Goal: Transaction & Acquisition: Purchase product/service

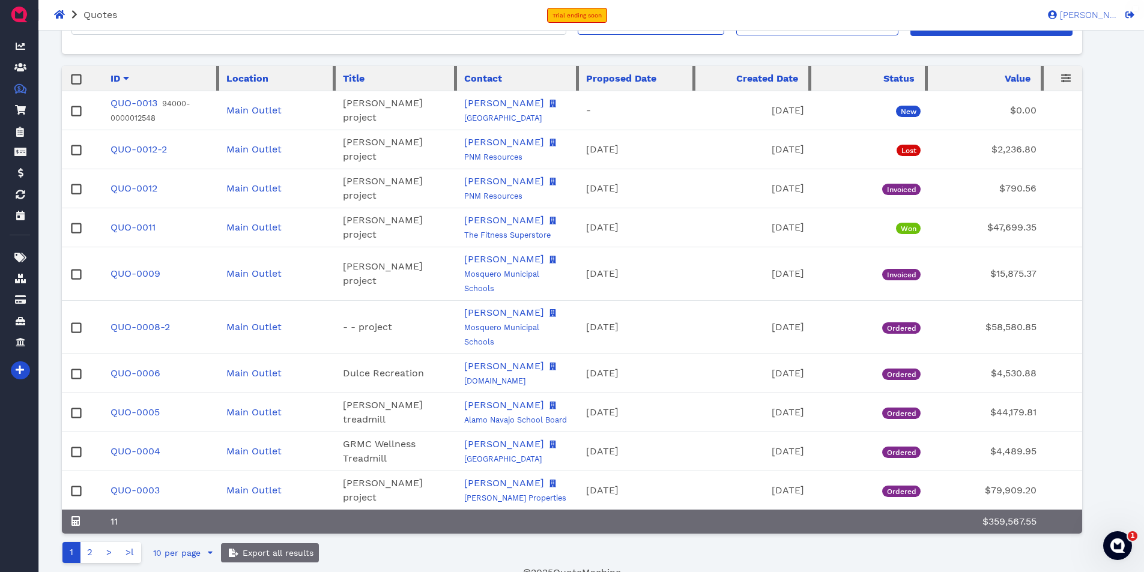
scroll to position [150, 0]
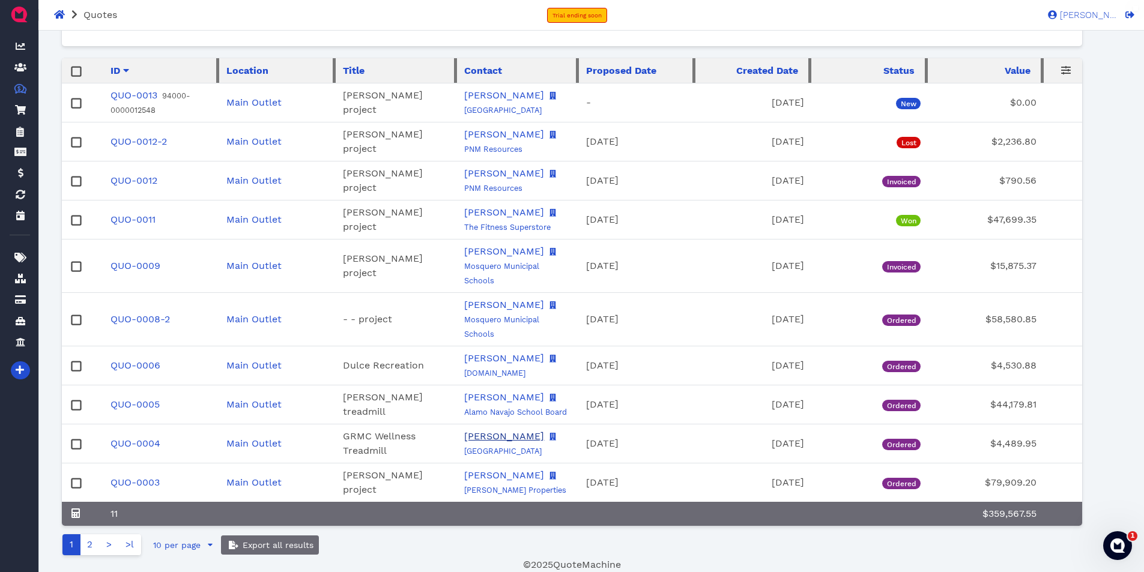
click at [493, 431] on link "[PERSON_NAME]" at bounding box center [504, 436] width 80 height 11
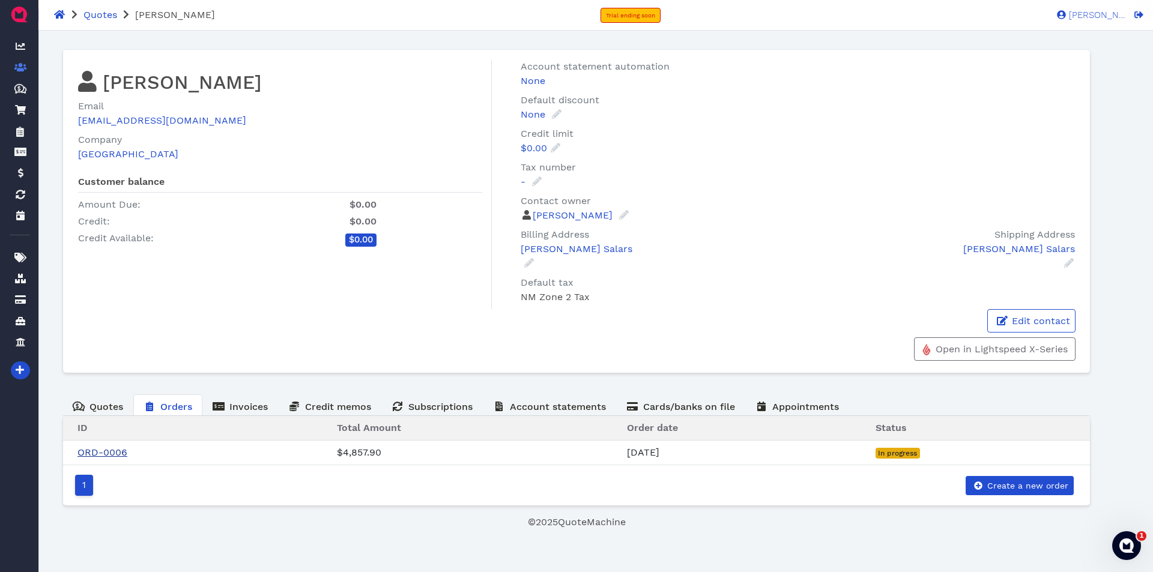
click at [109, 451] on link "ORD-0006" at bounding box center [102, 452] width 50 height 11
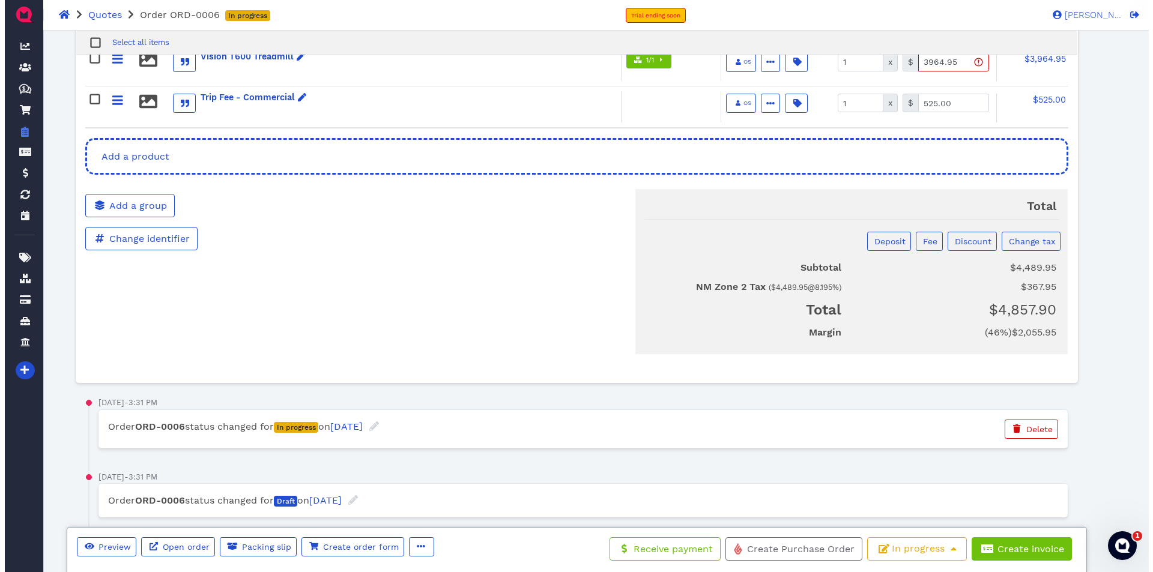
scroll to position [459, 0]
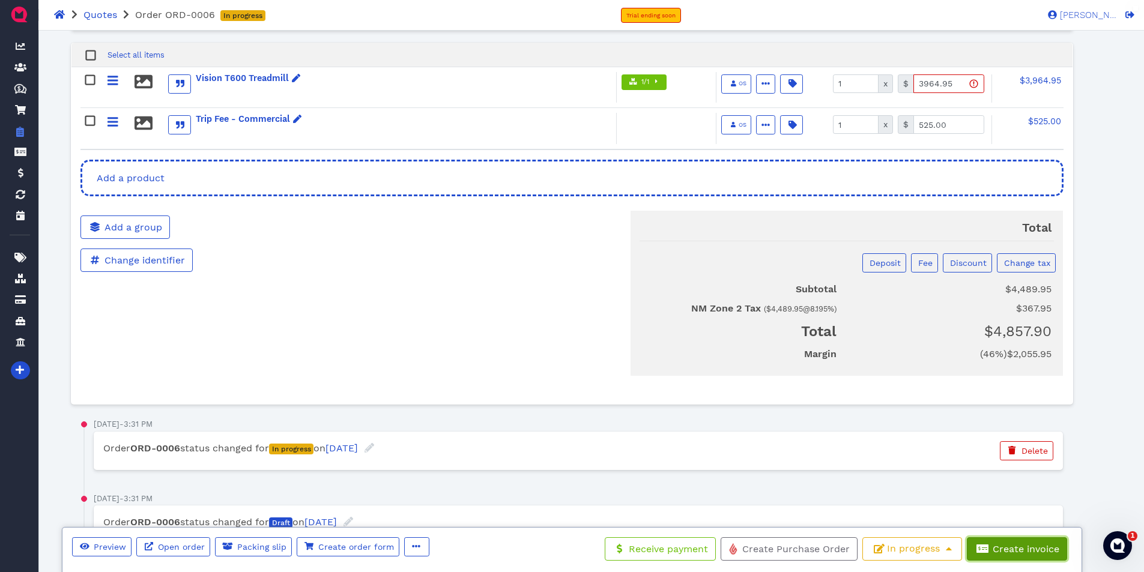
click at [1021, 545] on span "Create invoice" at bounding box center [1025, 549] width 68 height 11
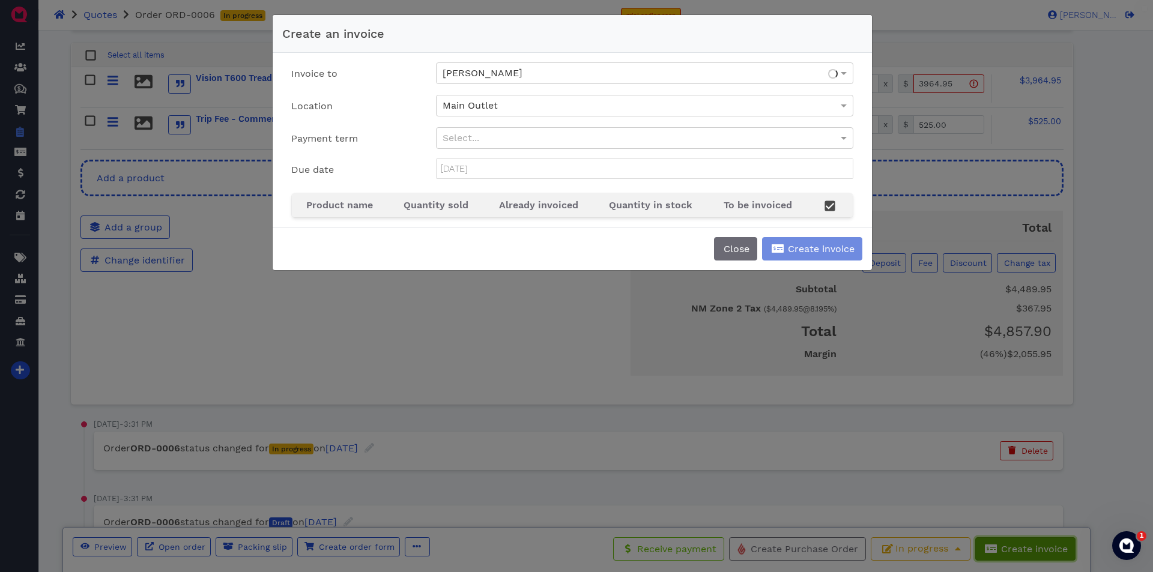
type input "[DATE]"
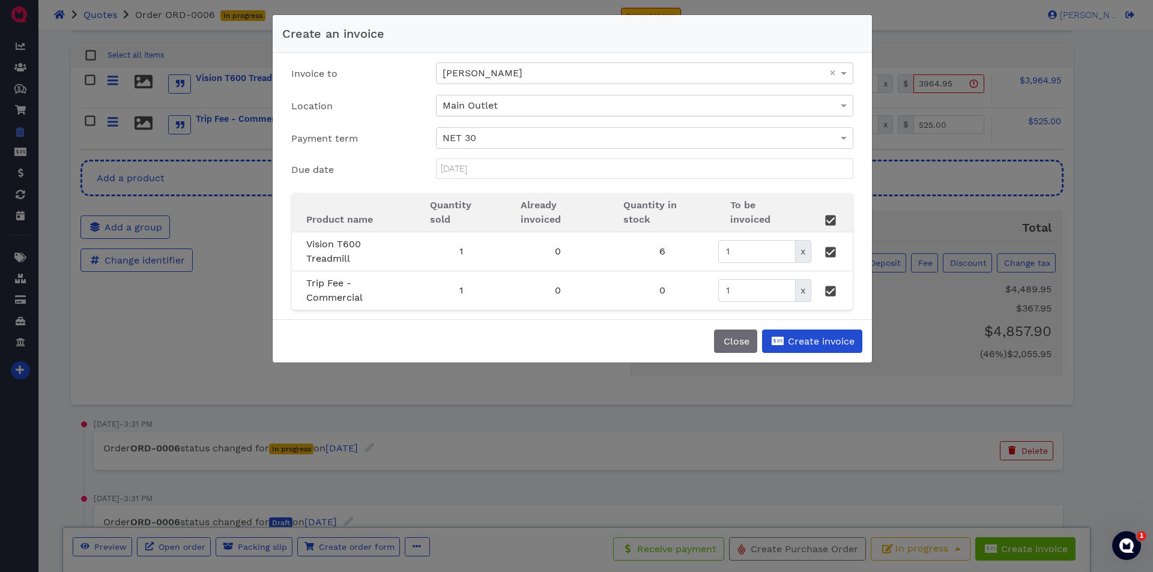
click at [681, 101] on div "Main Outlet" at bounding box center [645, 106] width 416 height 20
click at [379, 113] on label "Location" at bounding box center [354, 106] width 145 height 23
click at [802, 343] on span "Create invoice" at bounding box center [820, 341] width 68 height 11
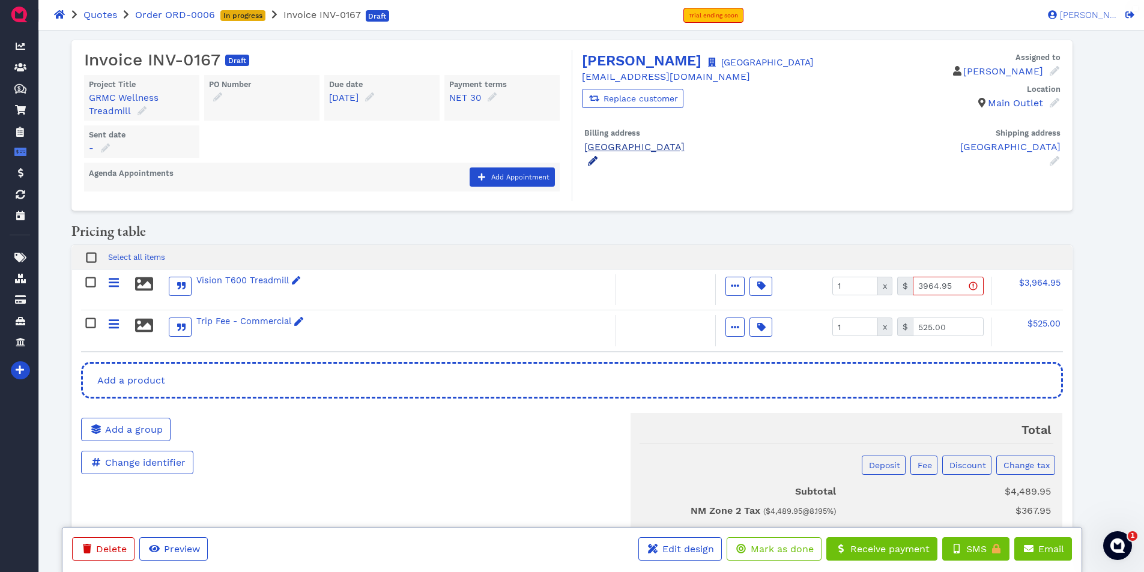
click at [596, 166] on icon at bounding box center [593, 161] width 10 height 10
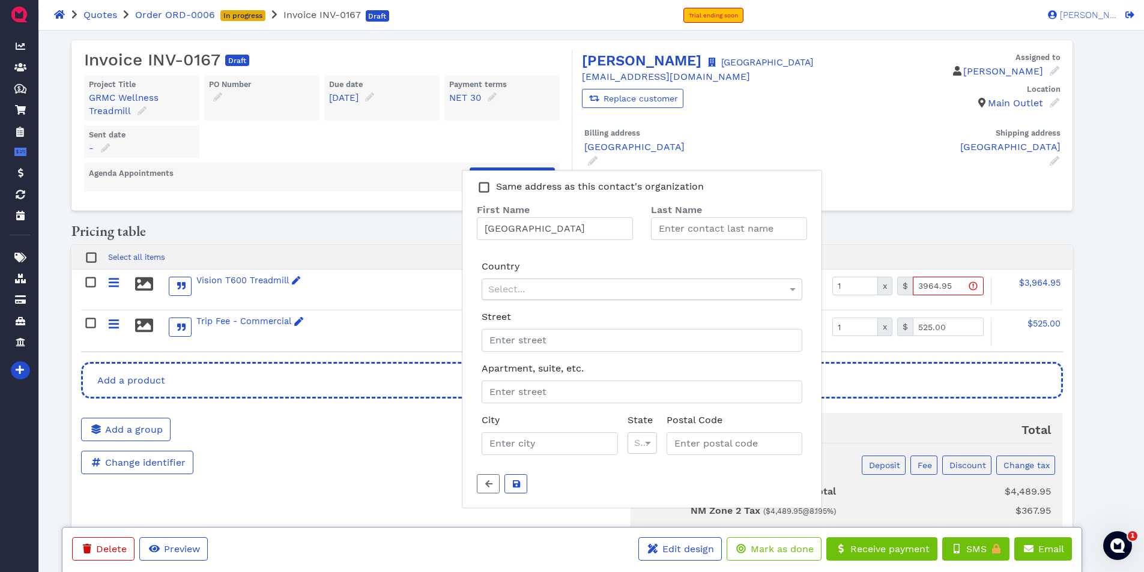
click at [549, 300] on div "Select..." at bounding box center [642, 289] width 320 height 20
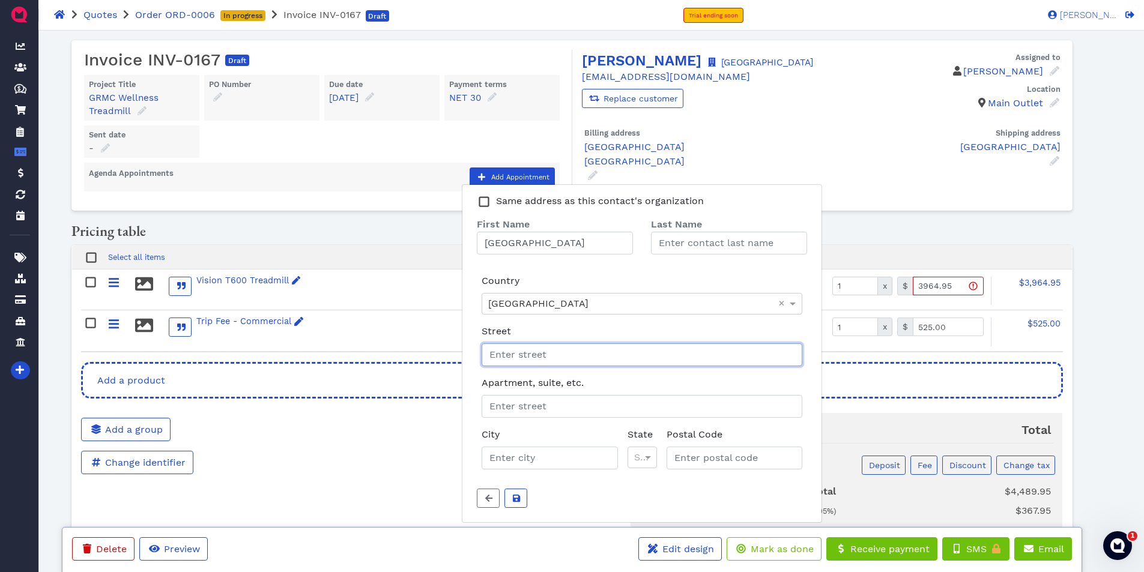
click at [538, 366] on input "Street" at bounding box center [642, 355] width 321 height 23
type input "[STREET_ADDRESS]"
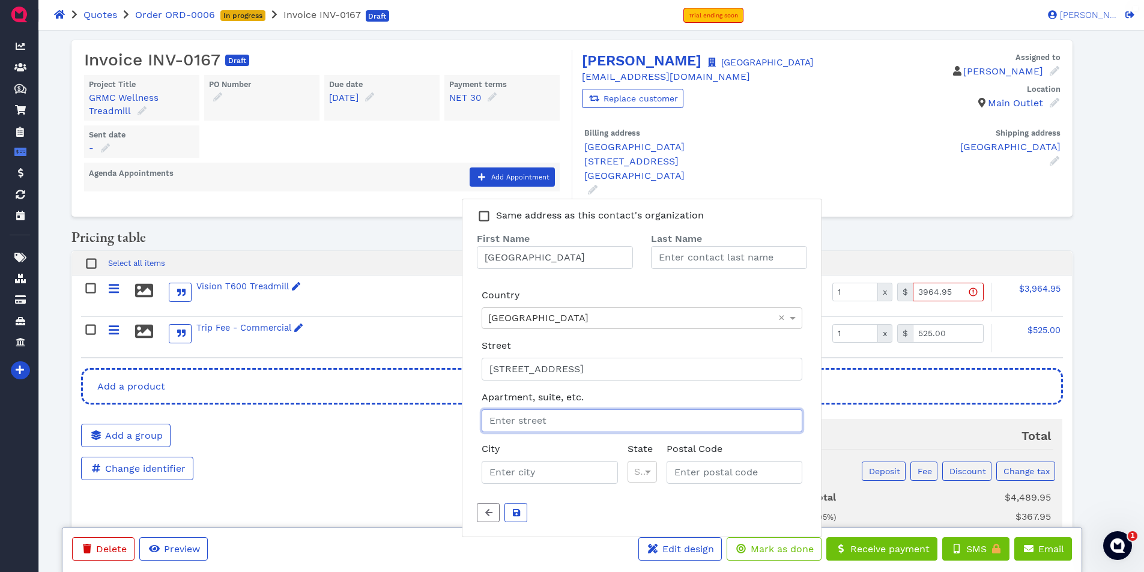
click at [535, 432] on input "Apartment, suite, etc." at bounding box center [642, 421] width 321 height 23
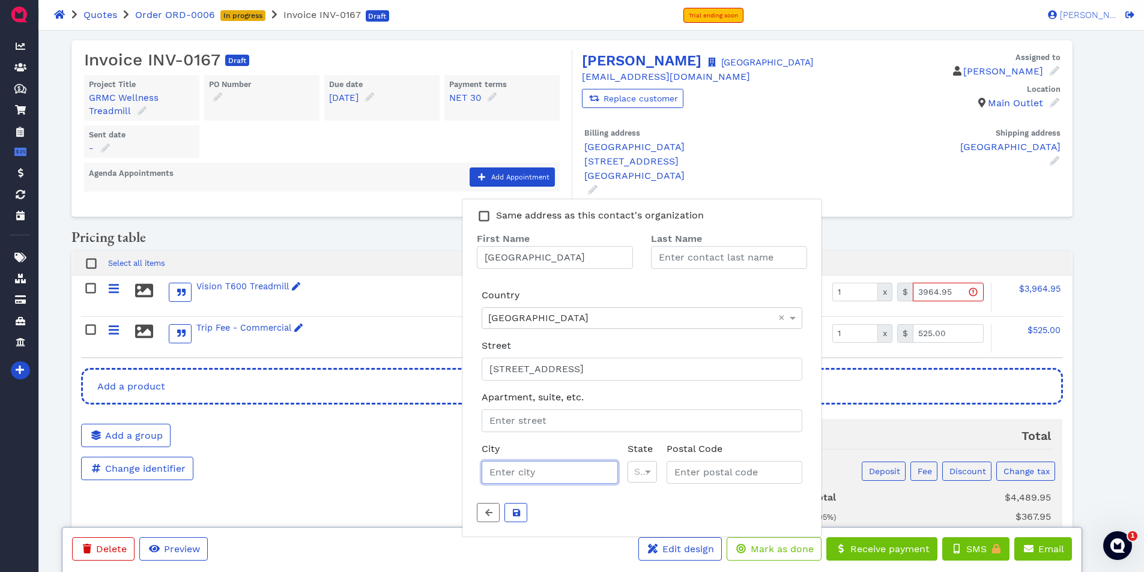
click at [526, 484] on input "City" at bounding box center [550, 472] width 136 height 23
type input "[GEOGRAPHIC_DATA]"
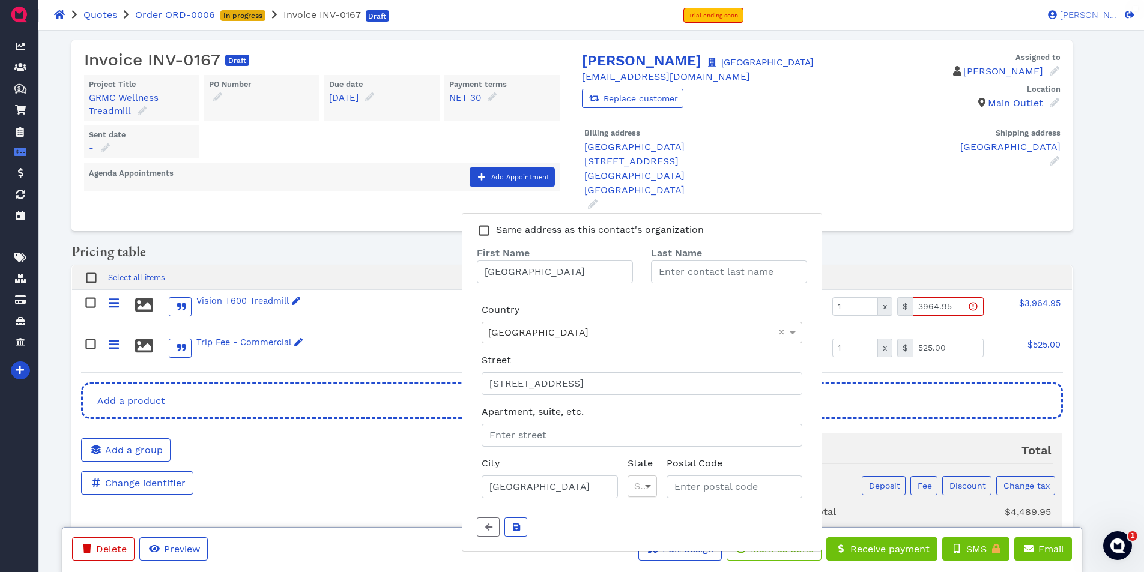
click at [647, 497] on div "Select..." at bounding box center [642, 487] width 29 height 22
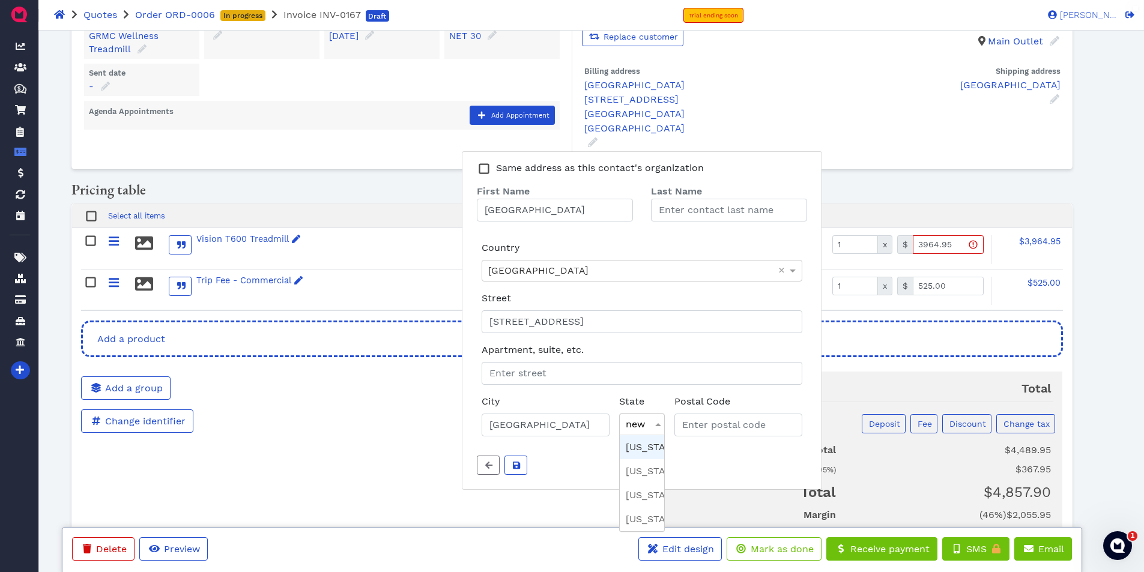
type input "new m"
click at [734, 437] on input "Postal Code" at bounding box center [737, 425] width 132 height 23
type input "88061"
click at [518, 469] on icon "submit" at bounding box center [516, 465] width 7 height 7
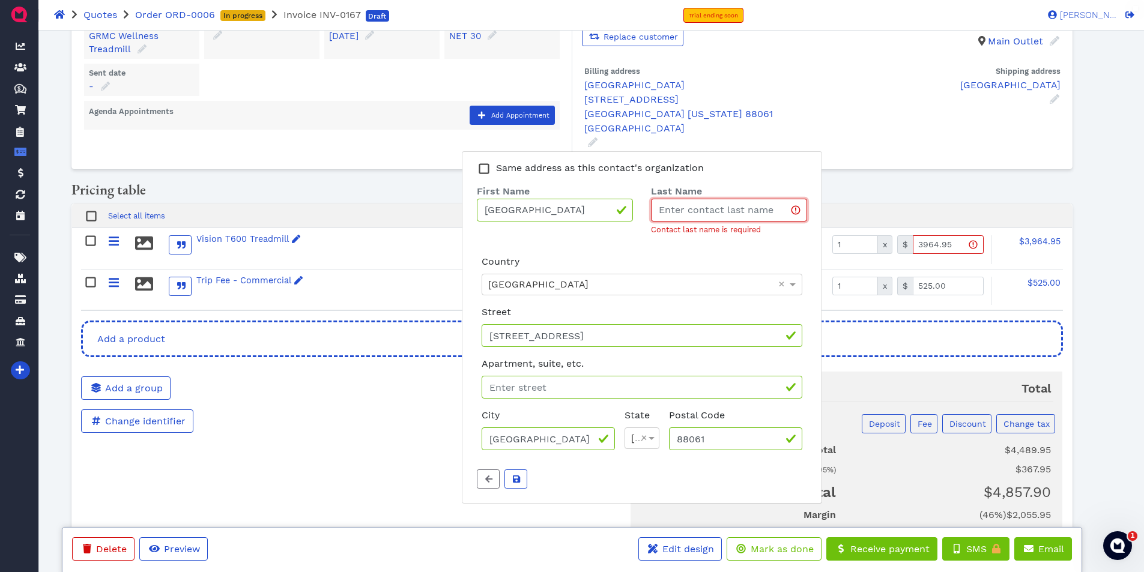
click at [672, 222] on input "Last Name" at bounding box center [729, 210] width 156 height 23
type input "-"
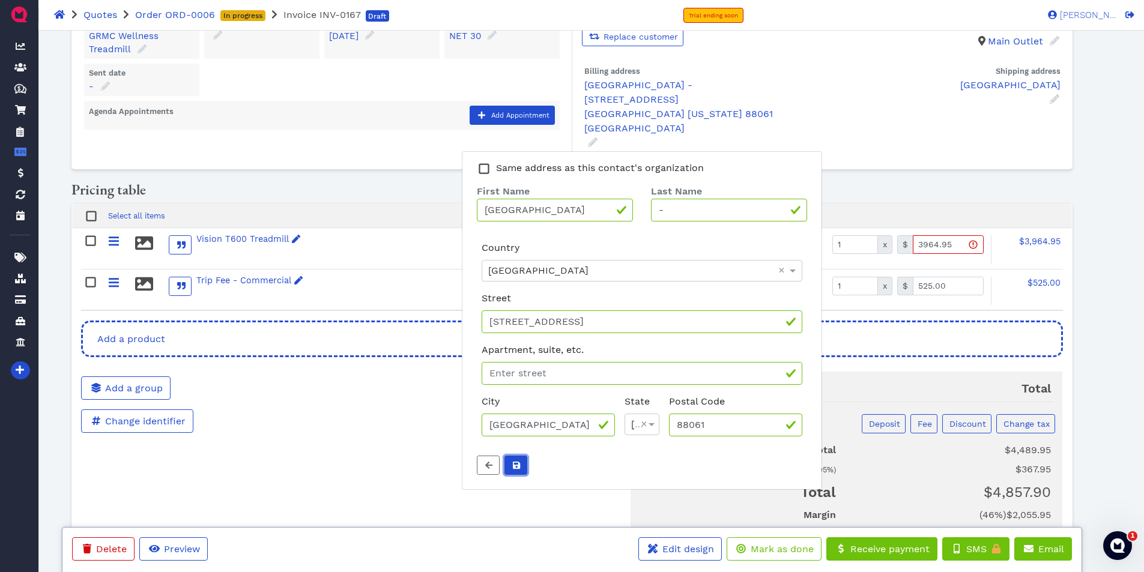
click at [519, 472] on span "submit" at bounding box center [516, 465] width 12 height 13
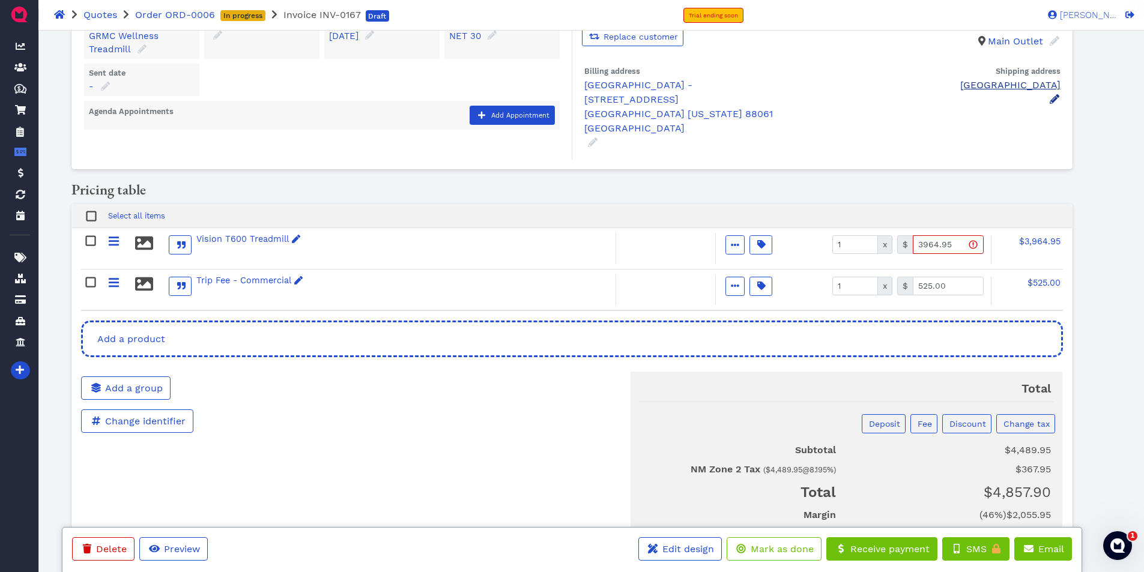
click at [1055, 104] on icon at bounding box center [1055, 99] width 10 height 10
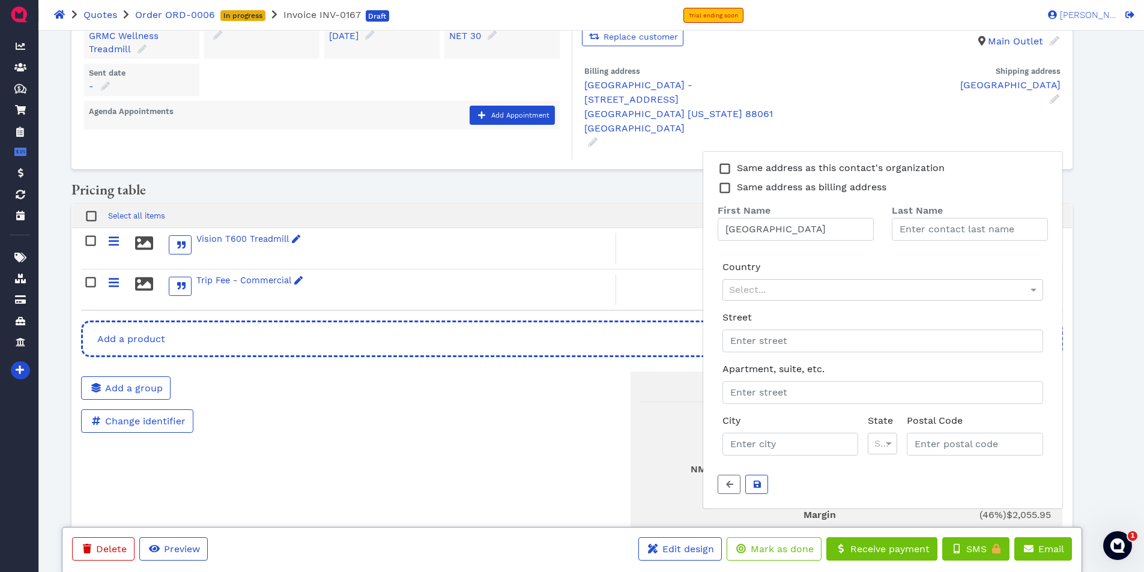
click at [723, 192] on rect at bounding box center [724, 187] width 9 height 9
type input "-"
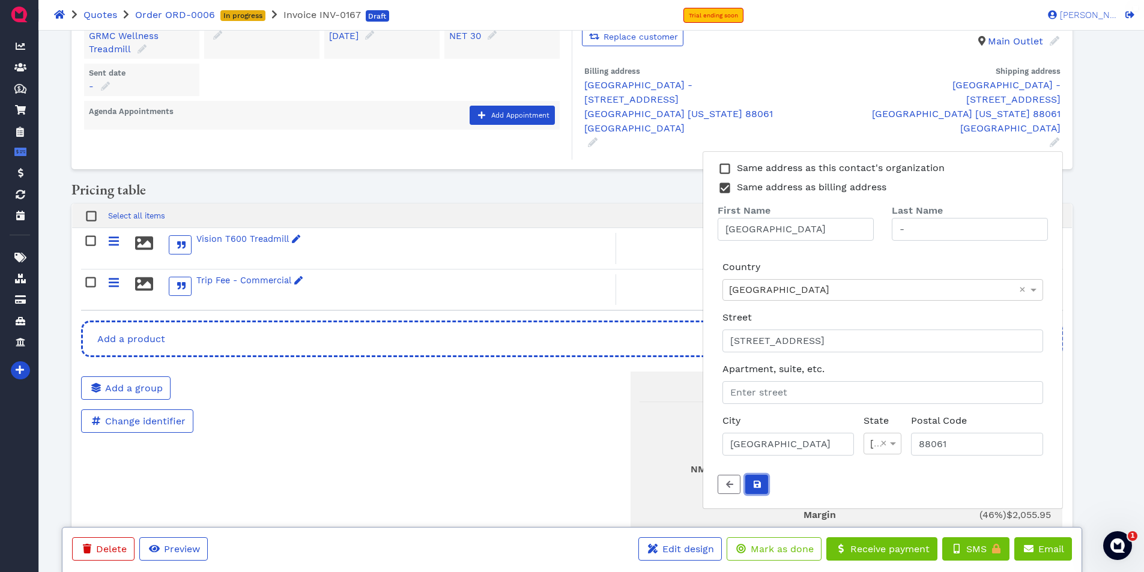
click at [756, 489] on icon "submit" at bounding box center [757, 485] width 7 height 8
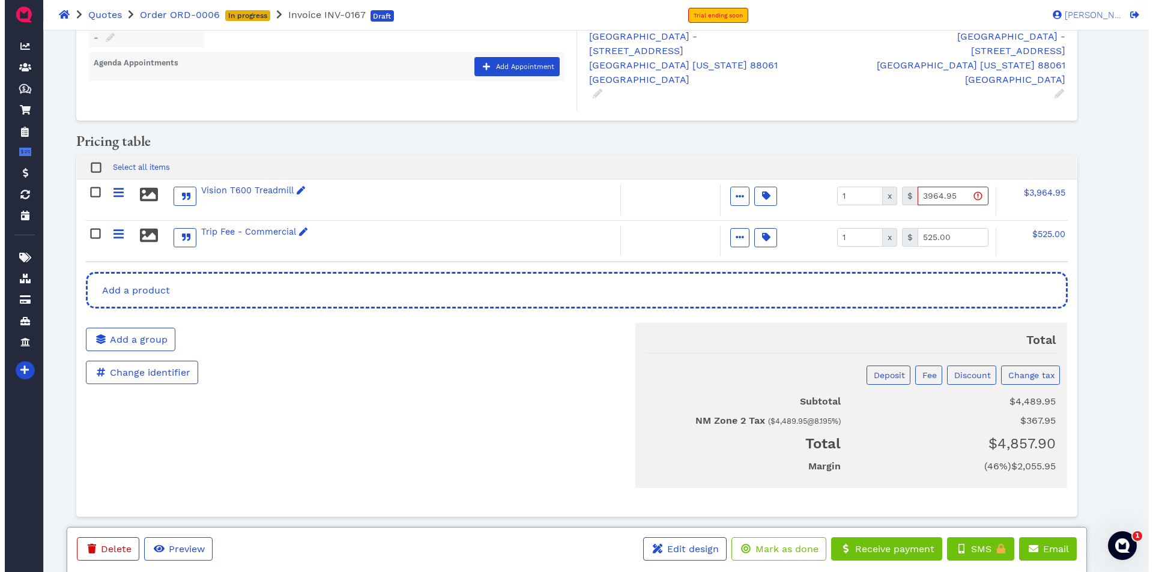
scroll to position [128, 0]
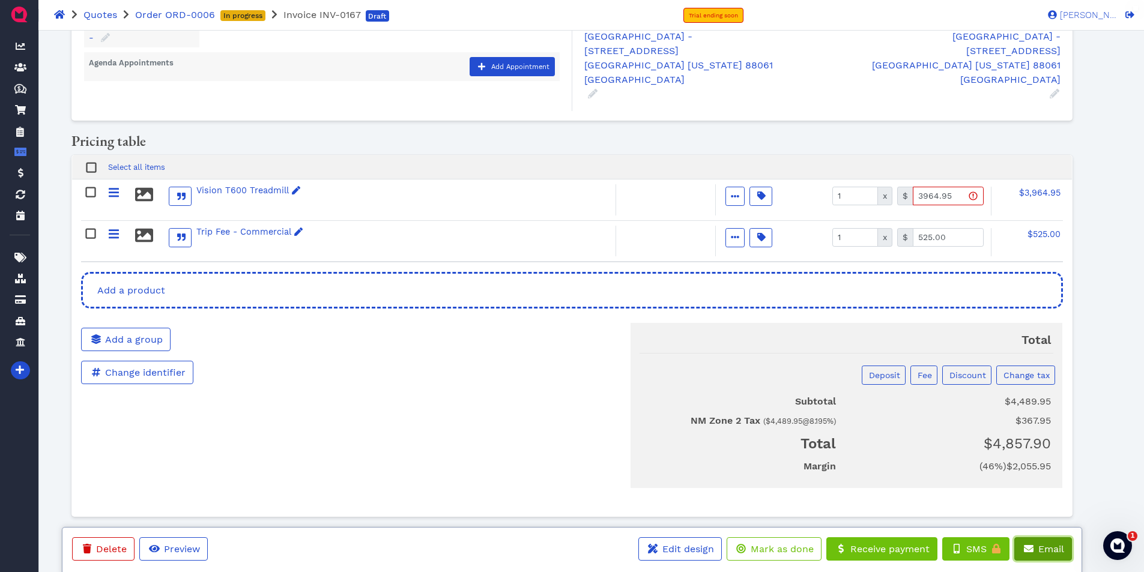
click at [1046, 551] on span "Email" at bounding box center [1051, 549] width 28 height 11
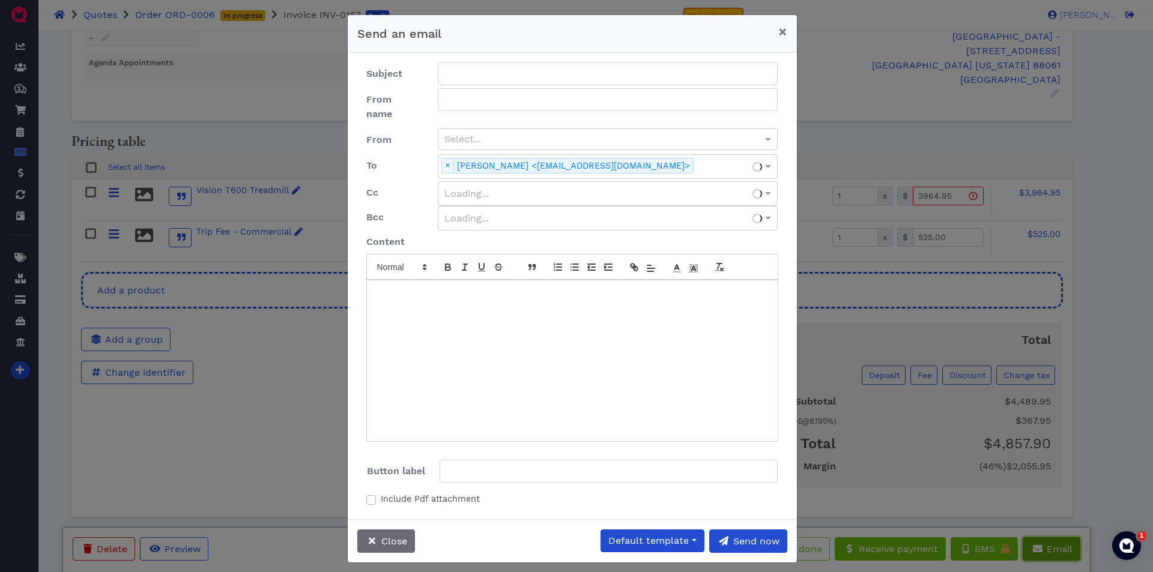
type input "Your invoice {identifier} from The Fitness Superstore"
type input "Open invoice"
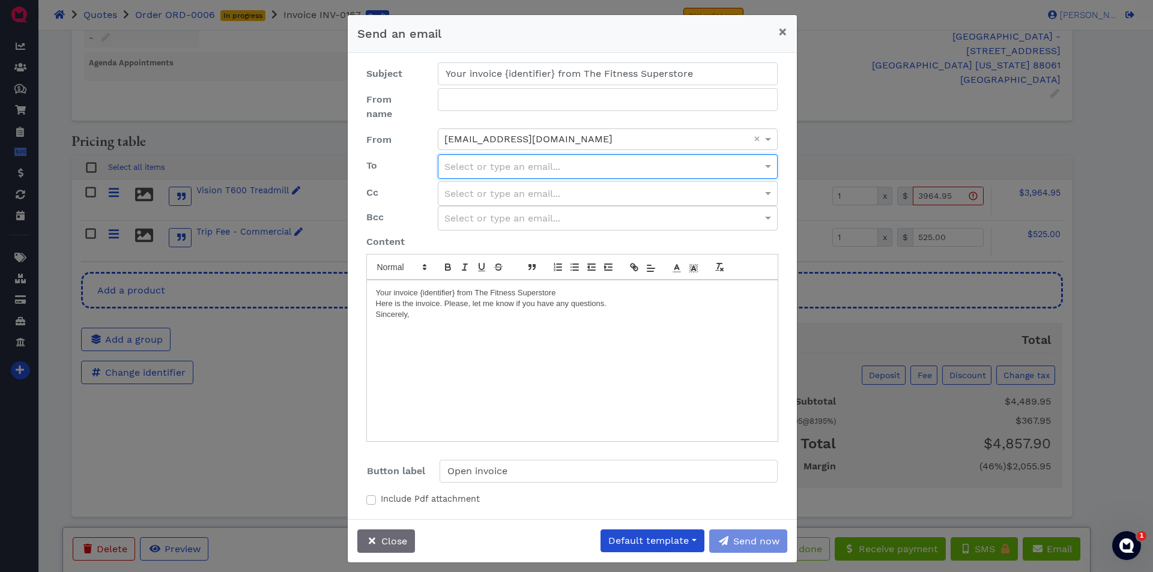
click at [488, 155] on div "Select or type an email..." at bounding box center [607, 166] width 339 height 23
type input "[EMAIL_ADDRESS][DOMAIN_NAME]"
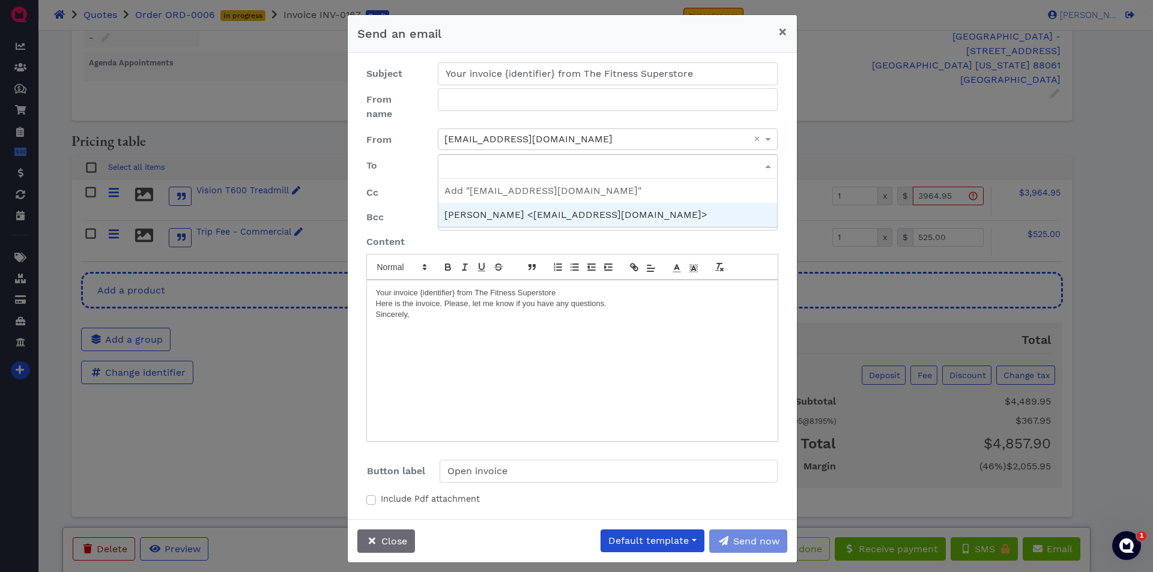
click at [395, 212] on label "Bcc" at bounding box center [392, 218] width 71 height 25
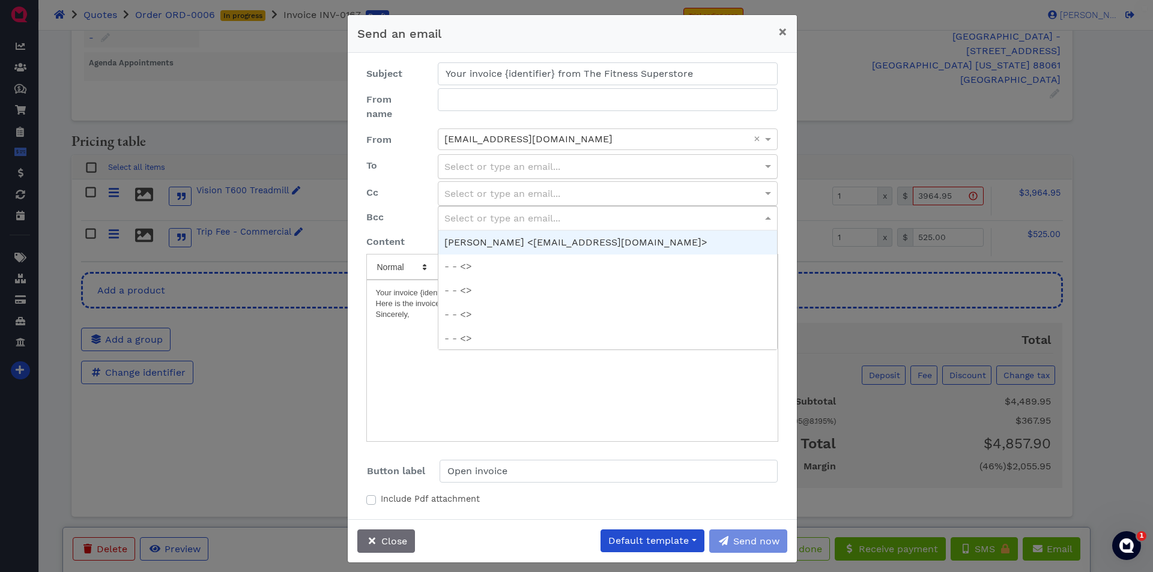
click at [478, 207] on div "Select or type an email..." at bounding box center [607, 218] width 339 height 23
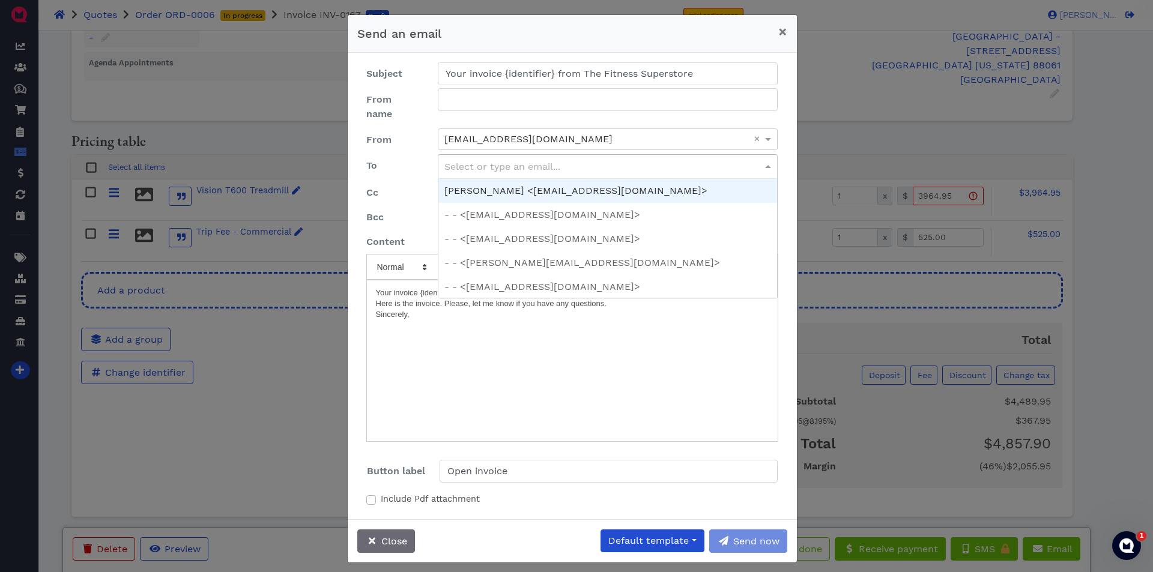
click at [482, 155] on div "Select or type an email..." at bounding box center [607, 166] width 339 height 23
type input "axel"
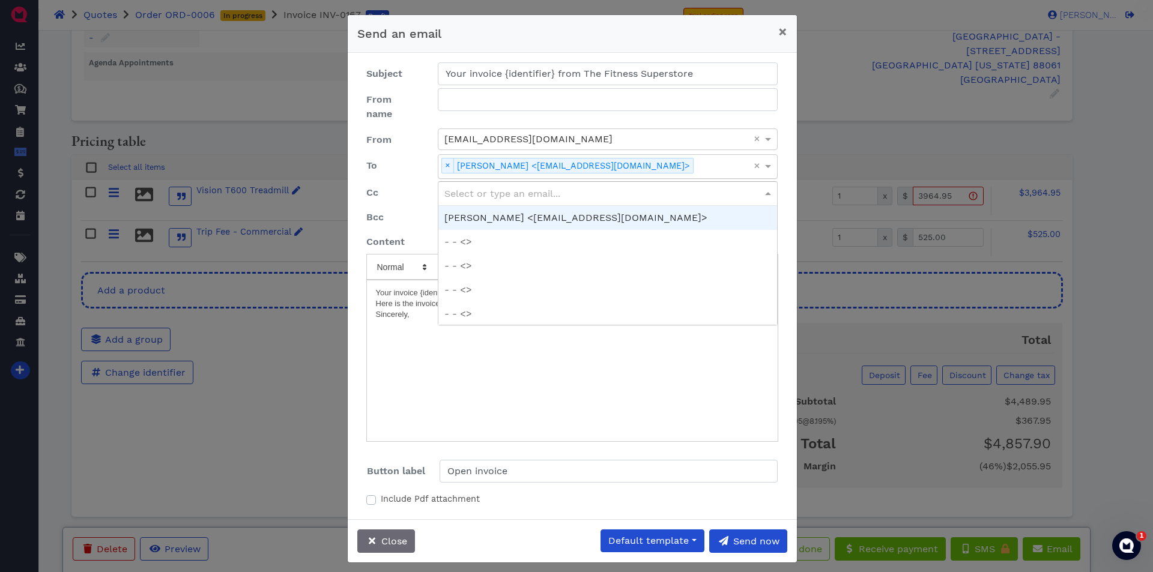
click at [475, 182] on div "Select or type an email..." at bounding box center [607, 193] width 339 height 23
type input "purch"
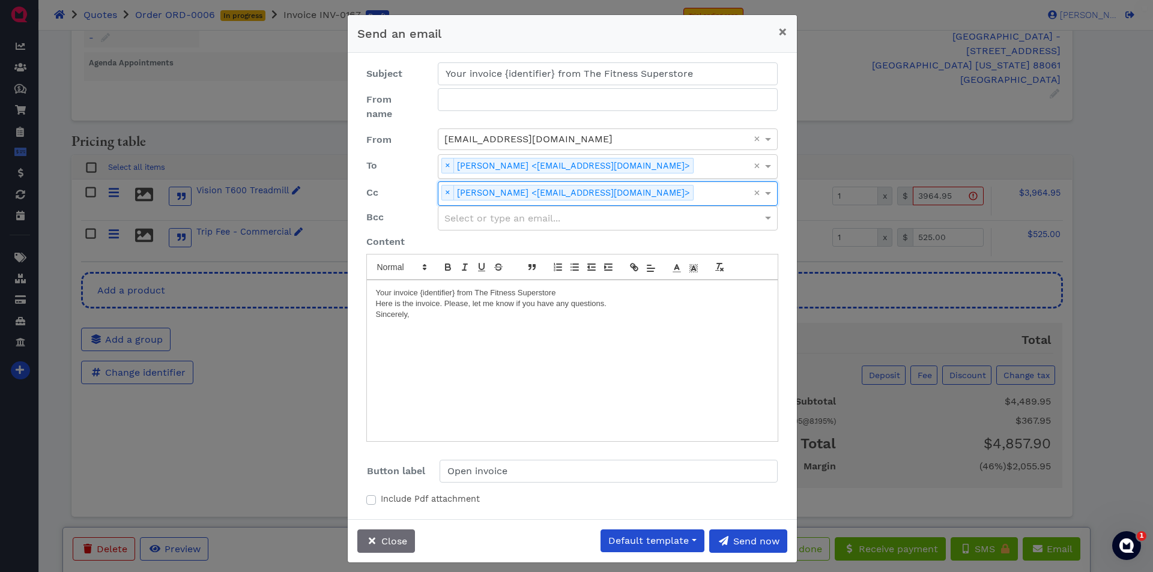
click at [381, 493] on label "Include Pdf attachment" at bounding box center [430, 499] width 99 height 13
click at [372, 493] on input "Include Pdf attachment" at bounding box center [371, 499] width 10 height 12
checkbox input "true"
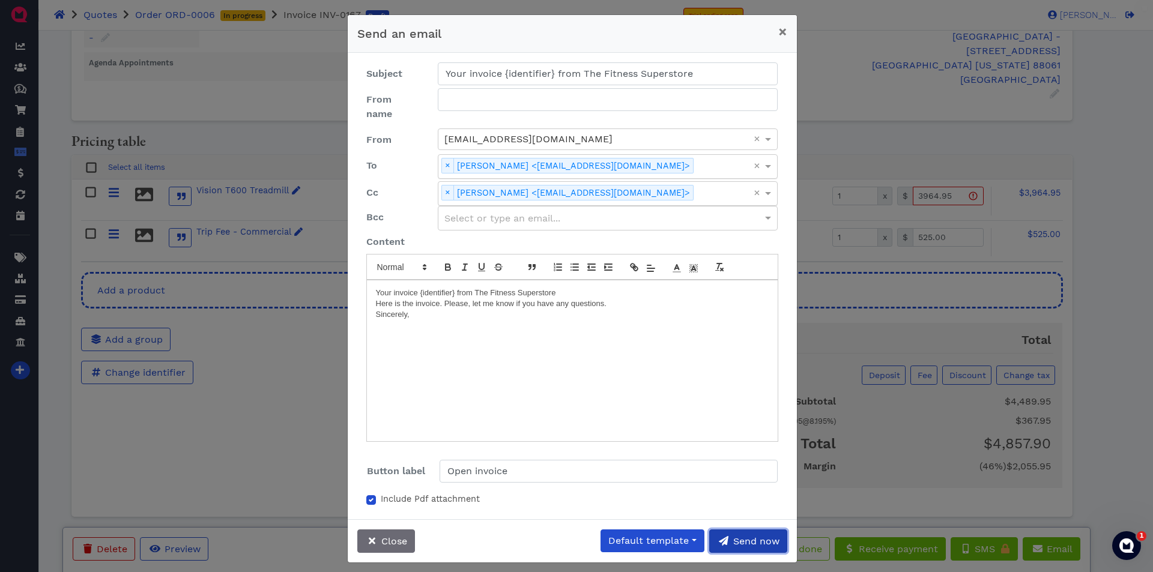
click at [745, 536] on span "Send now" at bounding box center [756, 541] width 48 height 11
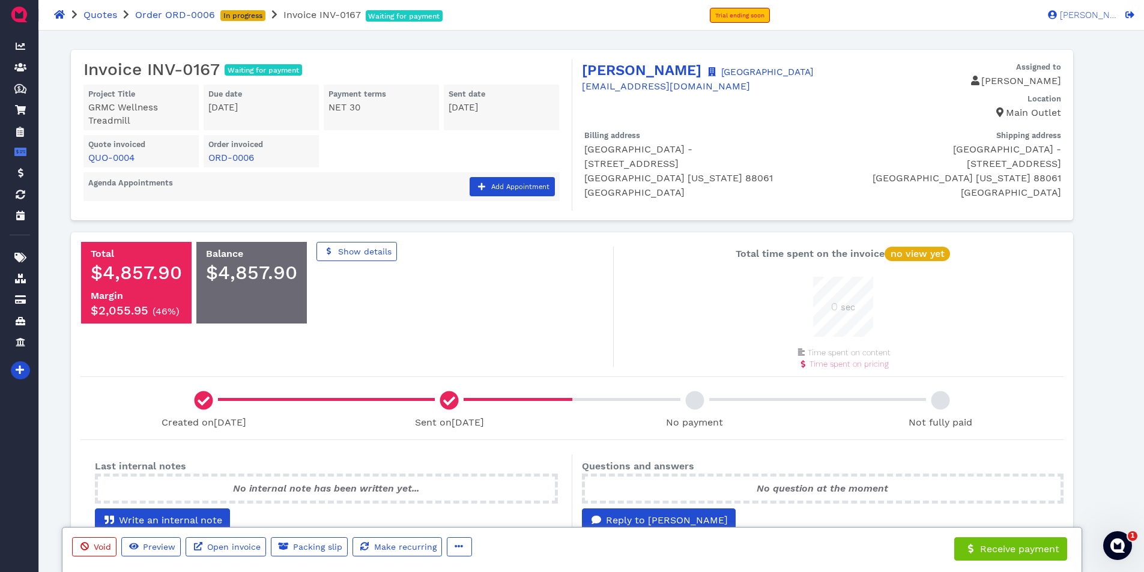
scroll to position [60, 60]
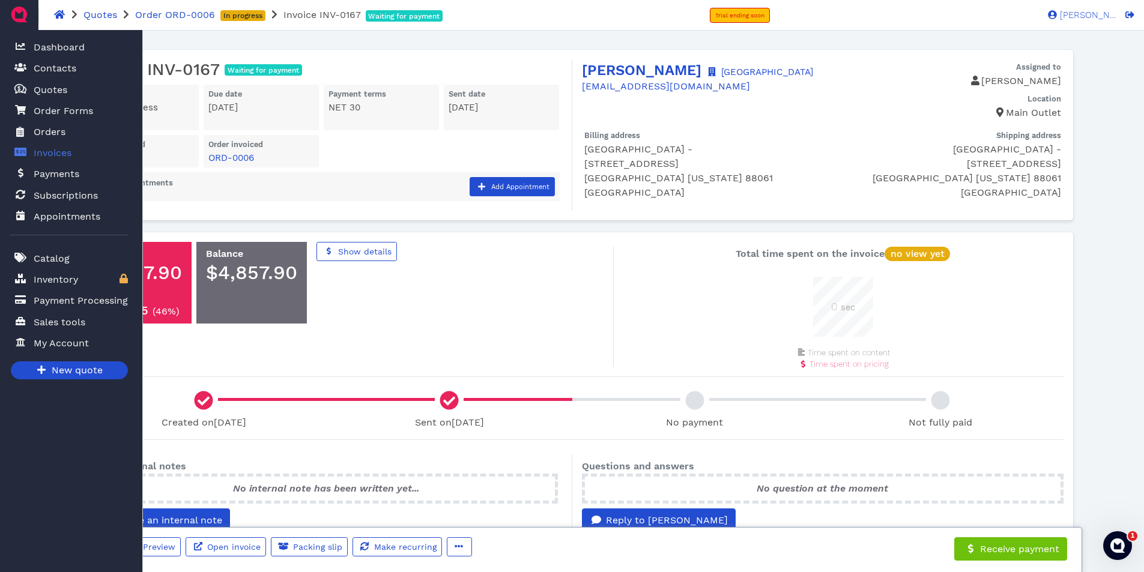
click at [45, 156] on span "Invoices" at bounding box center [53, 153] width 38 height 14
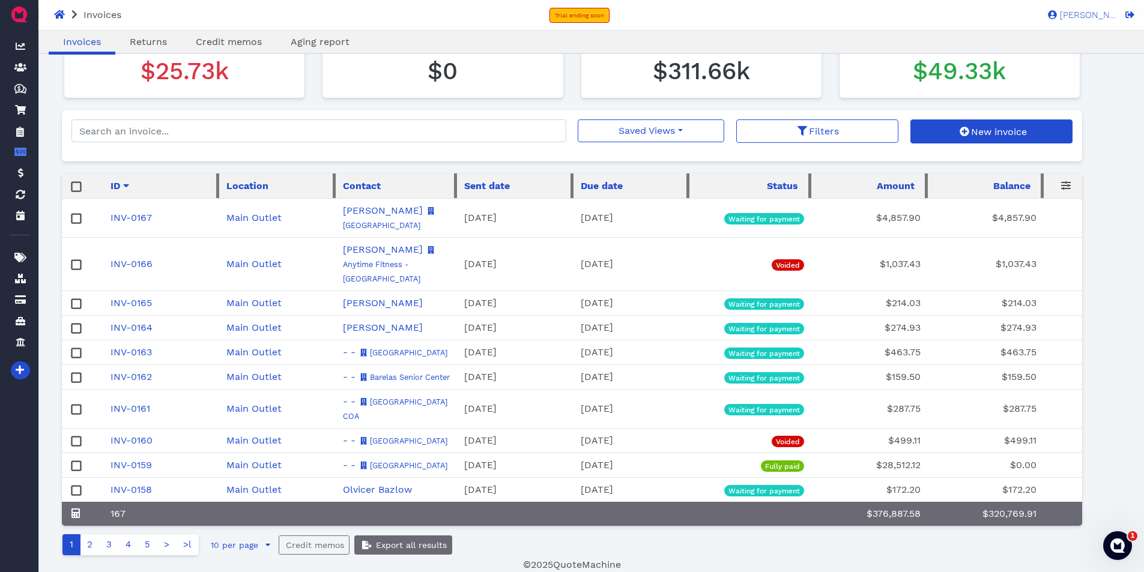
scroll to position [107, 0]
click at [86, 547] on link "2" at bounding box center [90, 545] width 20 height 21
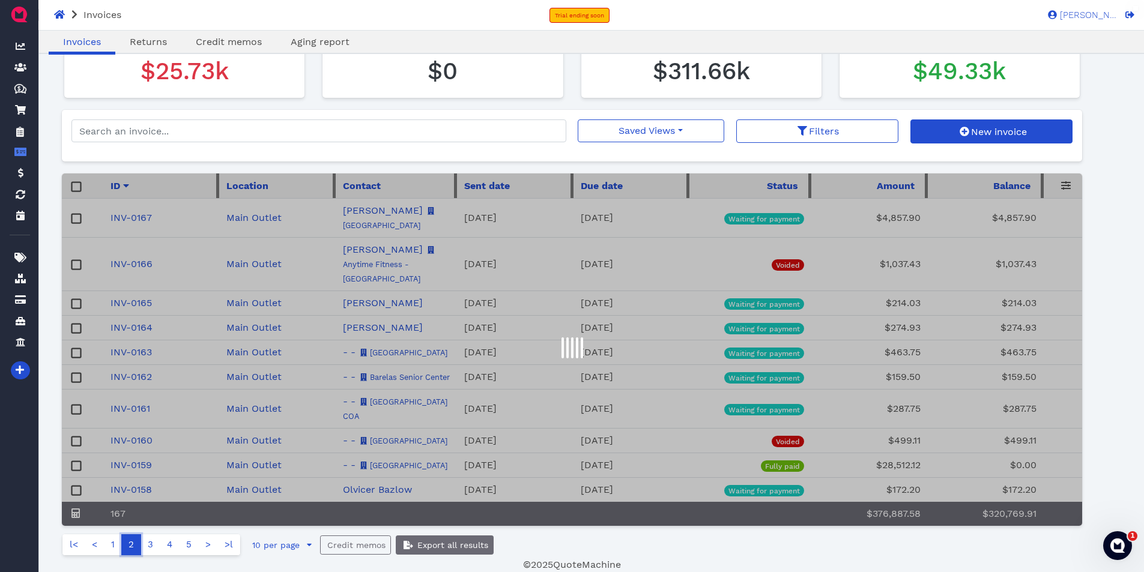
scroll to position [93, 0]
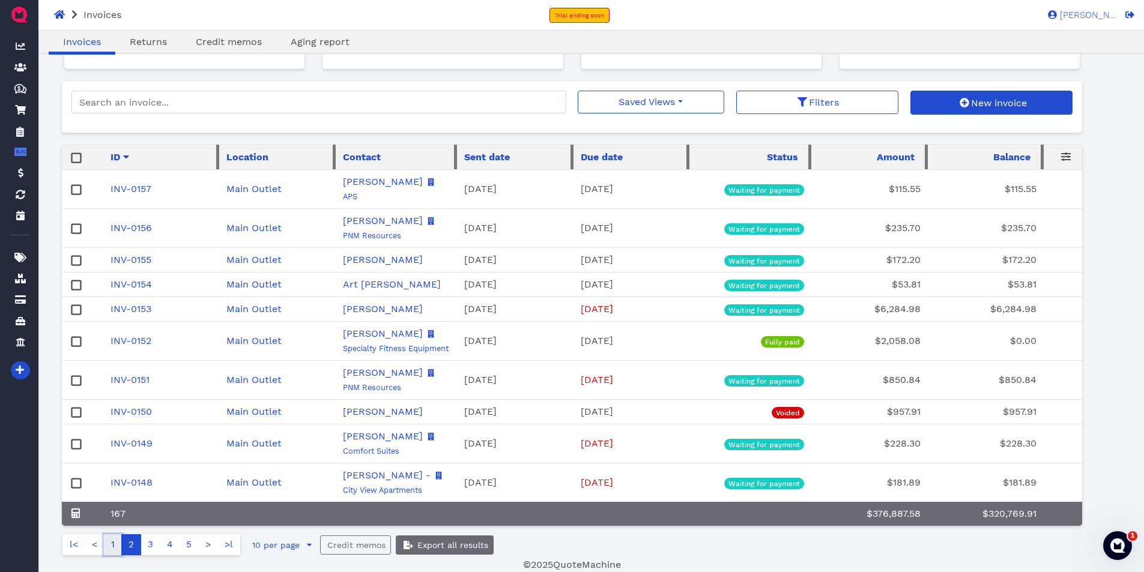
click at [111, 544] on link "1" at bounding box center [113, 545] width 18 height 21
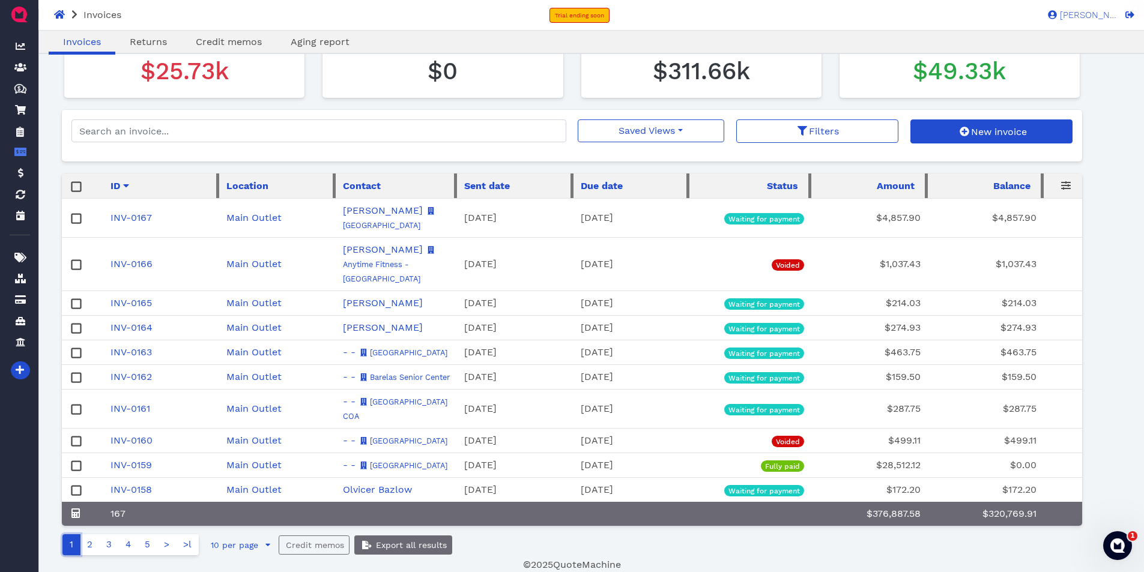
scroll to position [0, 0]
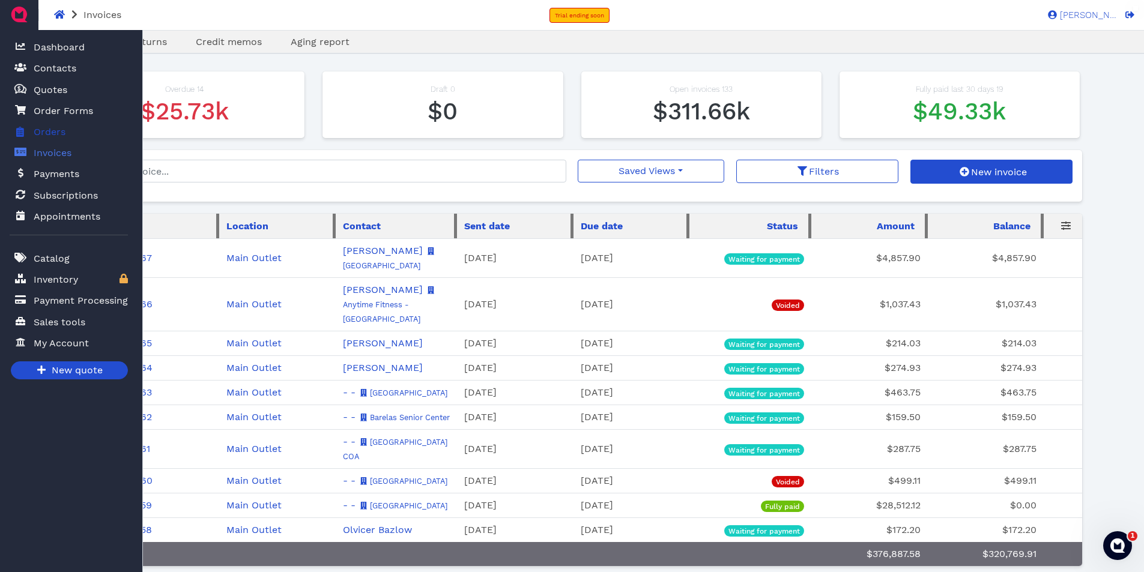
click at [44, 125] on span "Orders" at bounding box center [50, 132] width 32 height 14
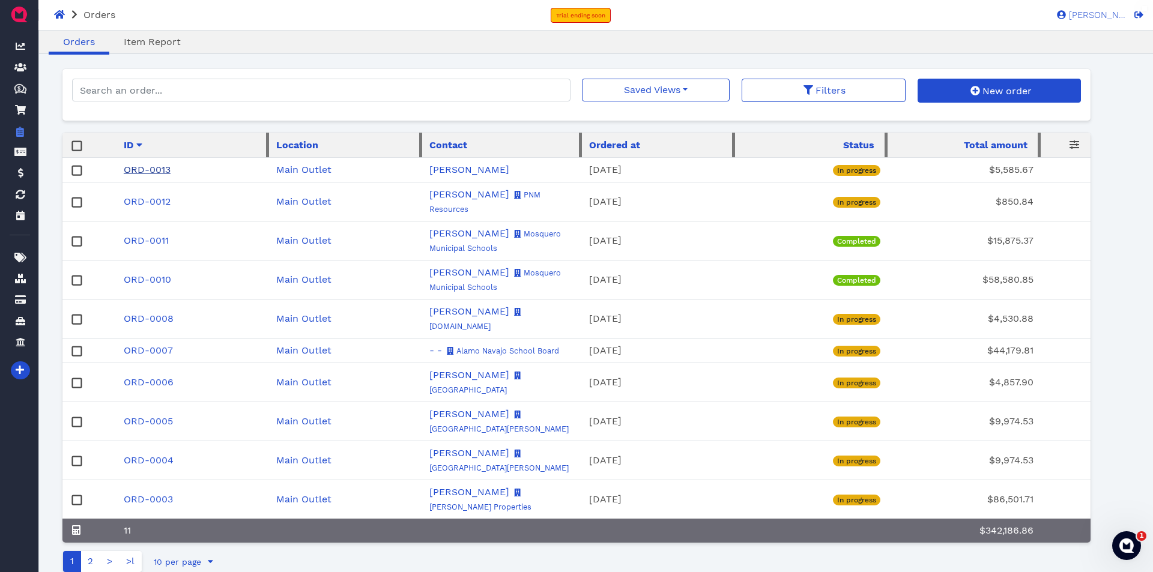
click at [149, 169] on link "ORD-0013" at bounding box center [147, 169] width 47 height 11
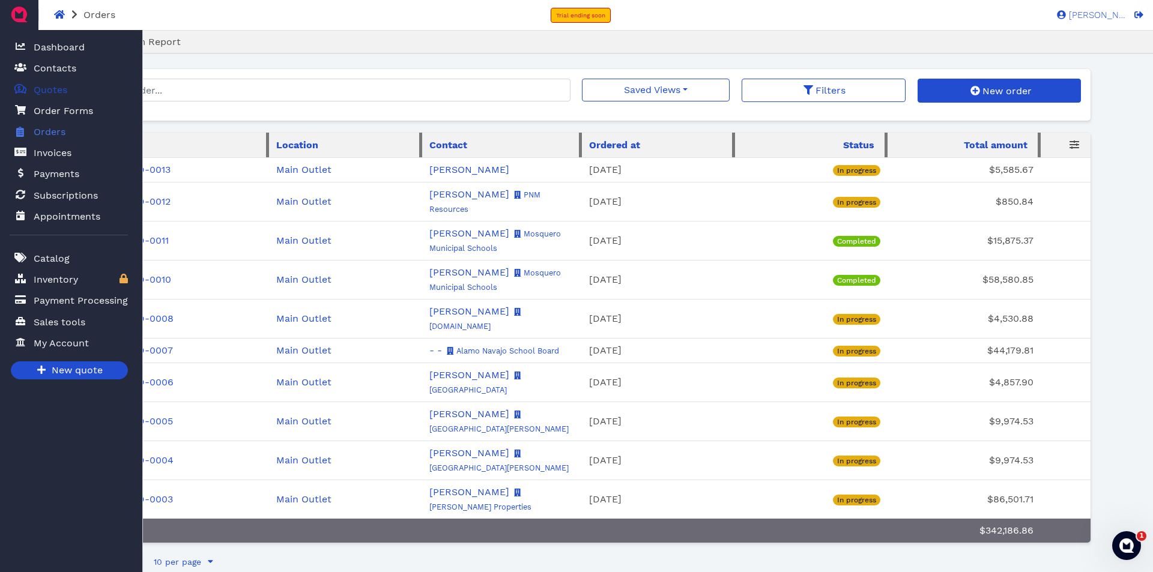
click at [45, 86] on span "Quotes" at bounding box center [51, 90] width 34 height 14
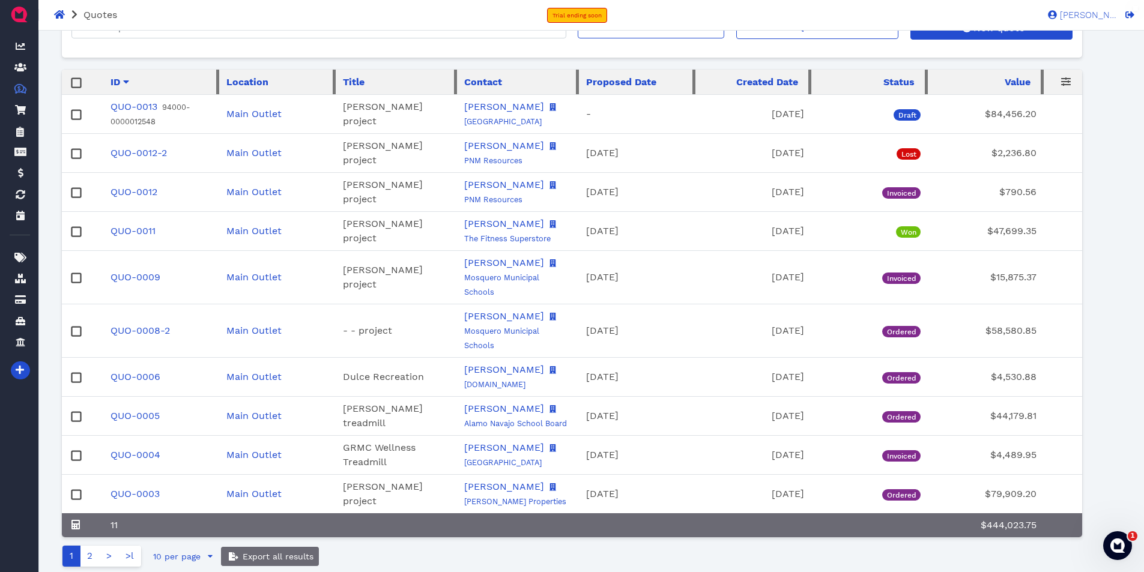
scroll to position [120, 0]
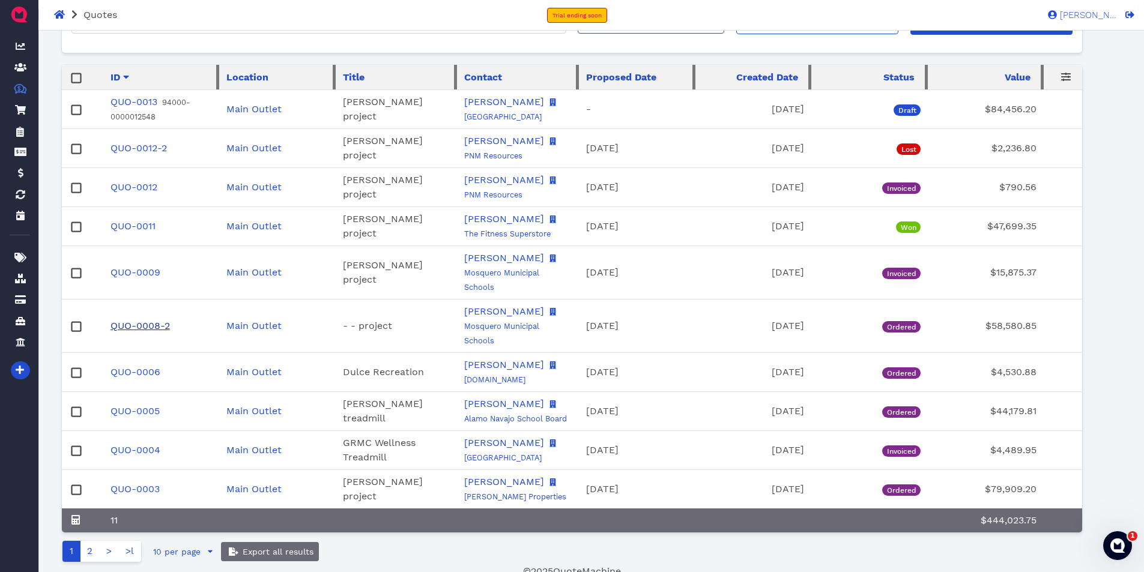
click at [144, 325] on link "QUO-0008-2" at bounding box center [140, 325] width 59 height 11
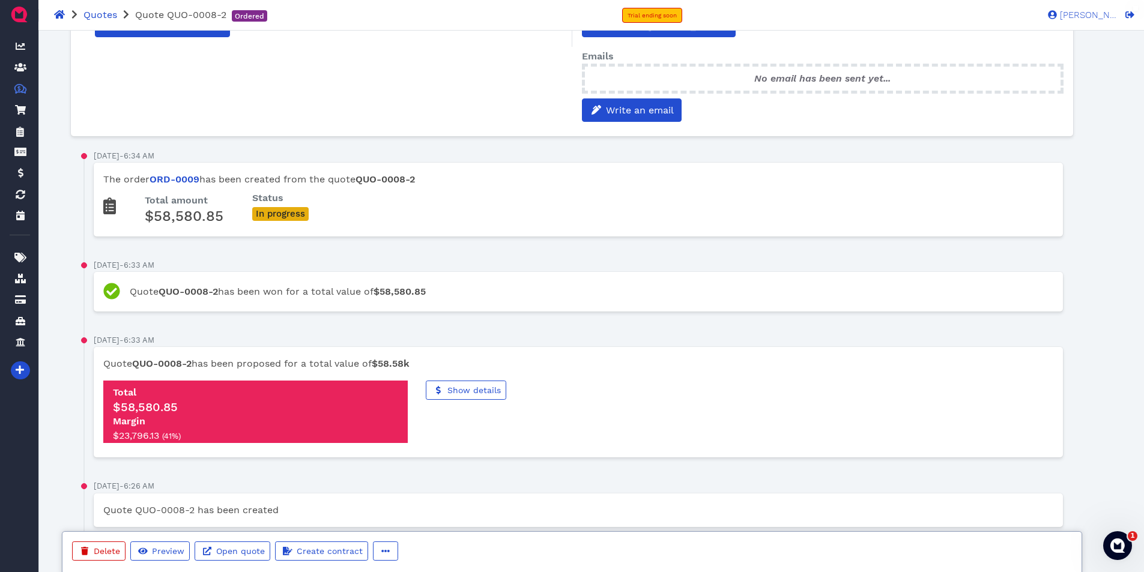
scroll to position [508, 0]
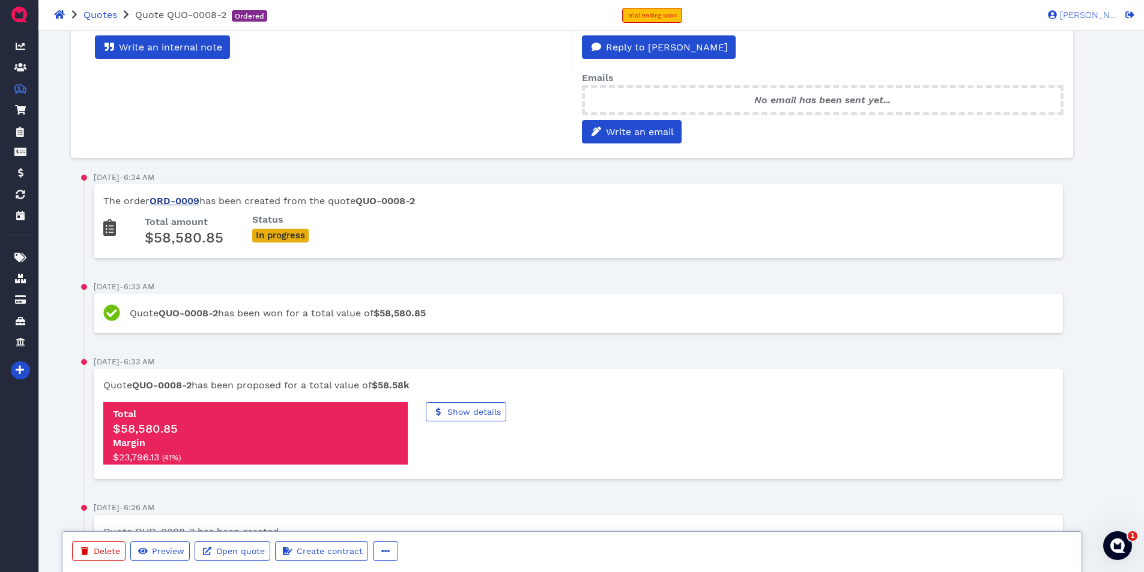
click at [183, 204] on link "ORD-0009" at bounding box center [175, 200] width 50 height 11
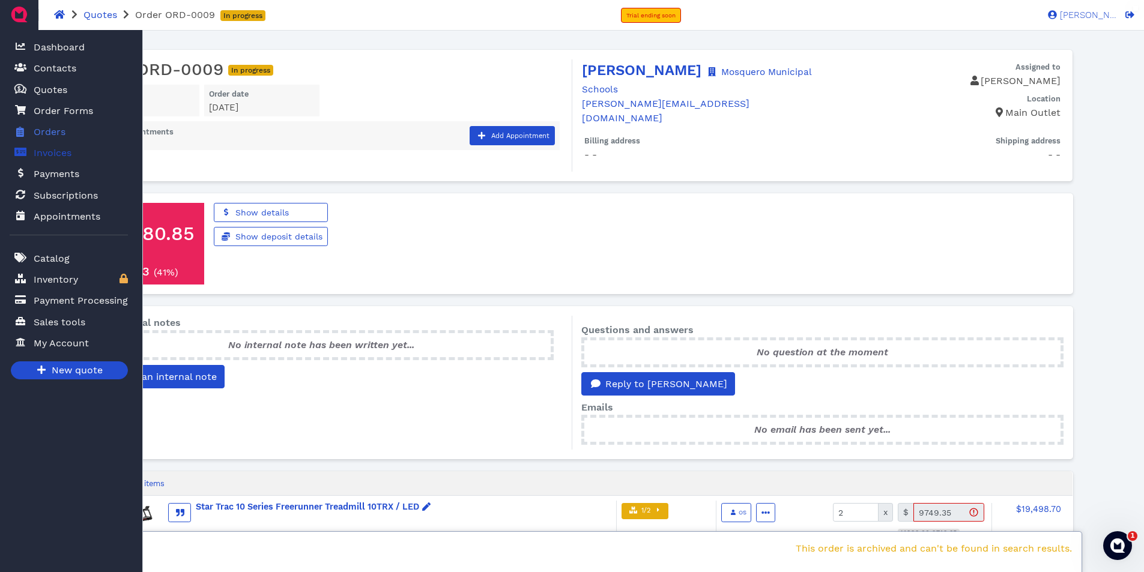
click at [47, 150] on span "Invoices" at bounding box center [53, 153] width 38 height 14
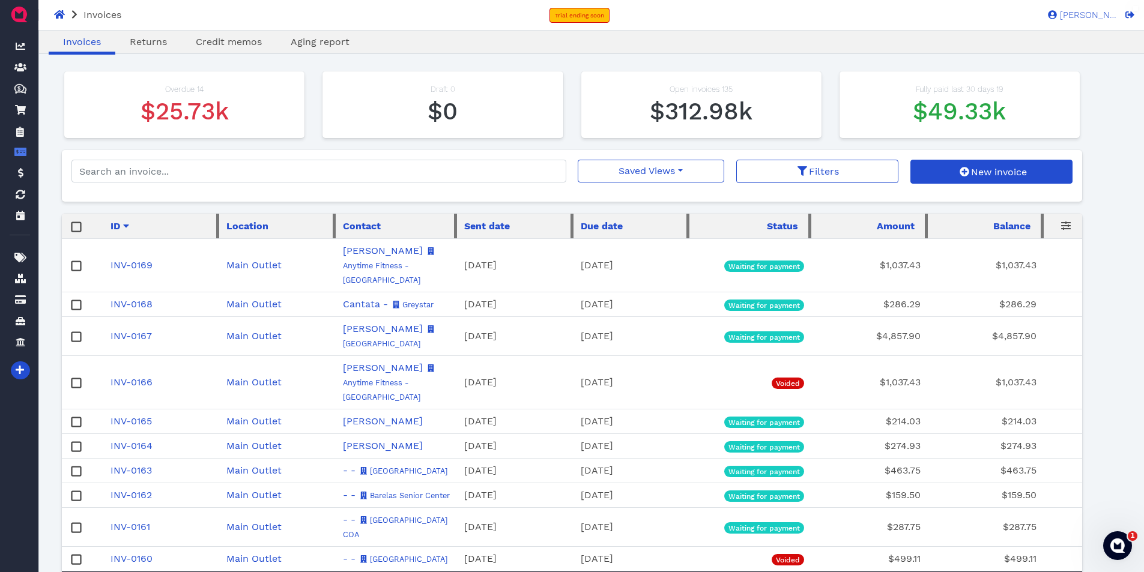
scroll to position [120, 0]
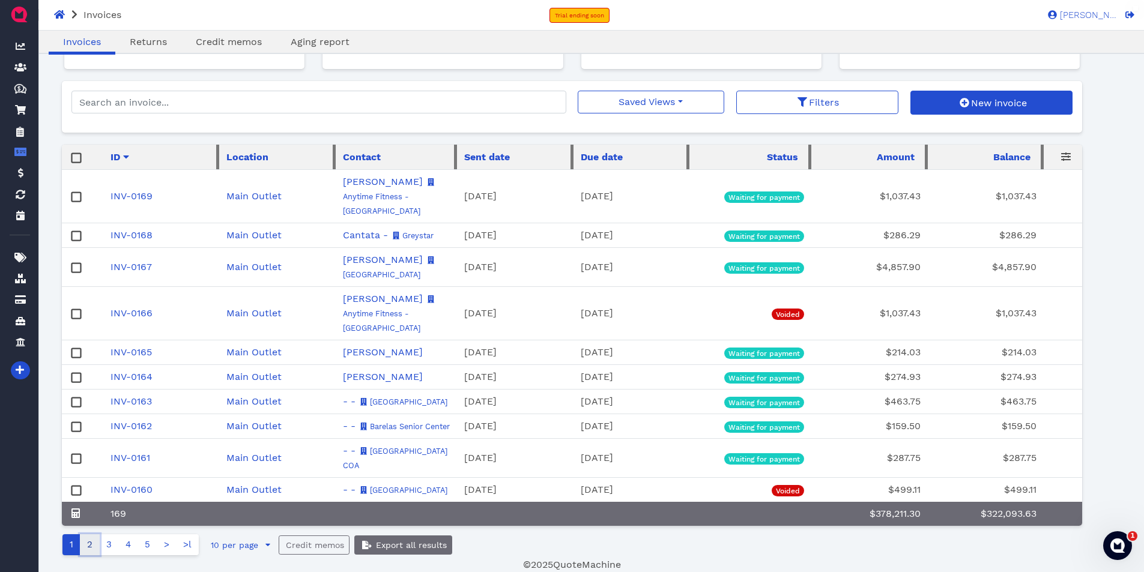
click at [89, 544] on link "2" at bounding box center [90, 545] width 20 height 21
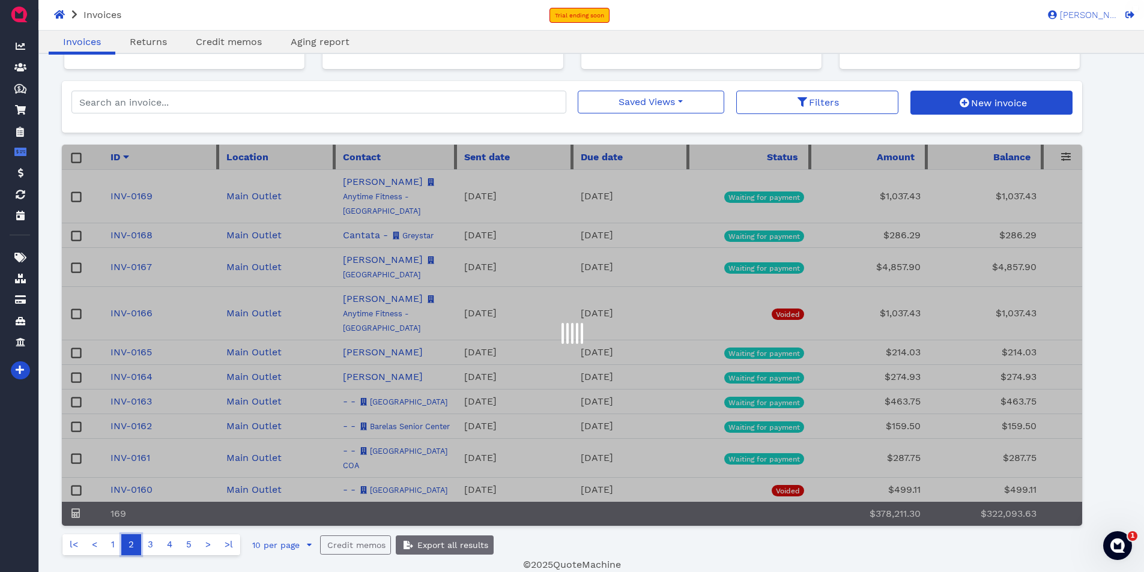
scroll to position [78, 0]
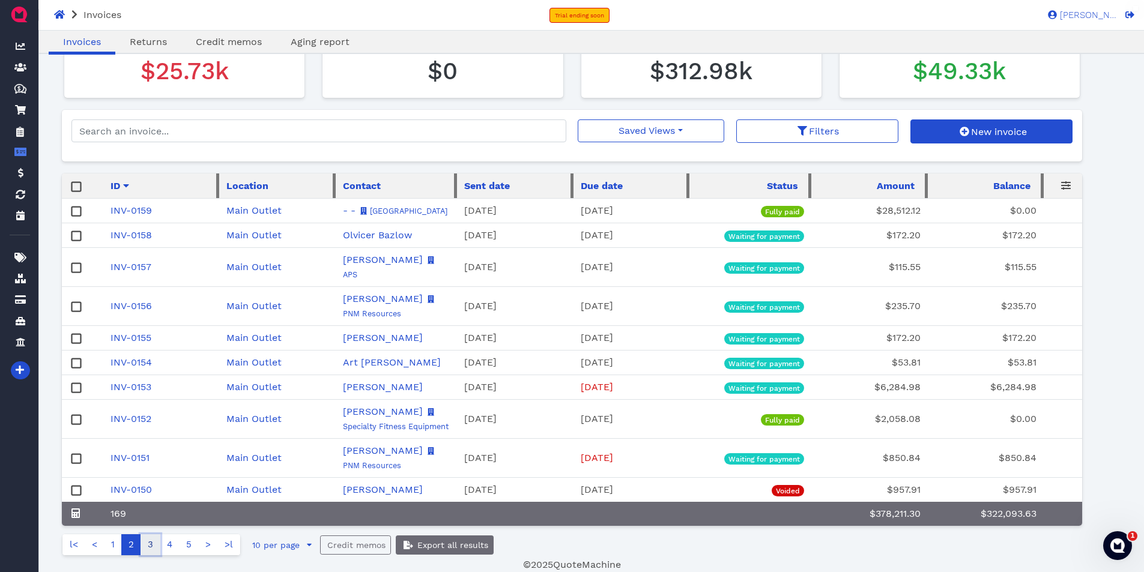
click at [151, 544] on link "3" at bounding box center [151, 545] width 20 height 21
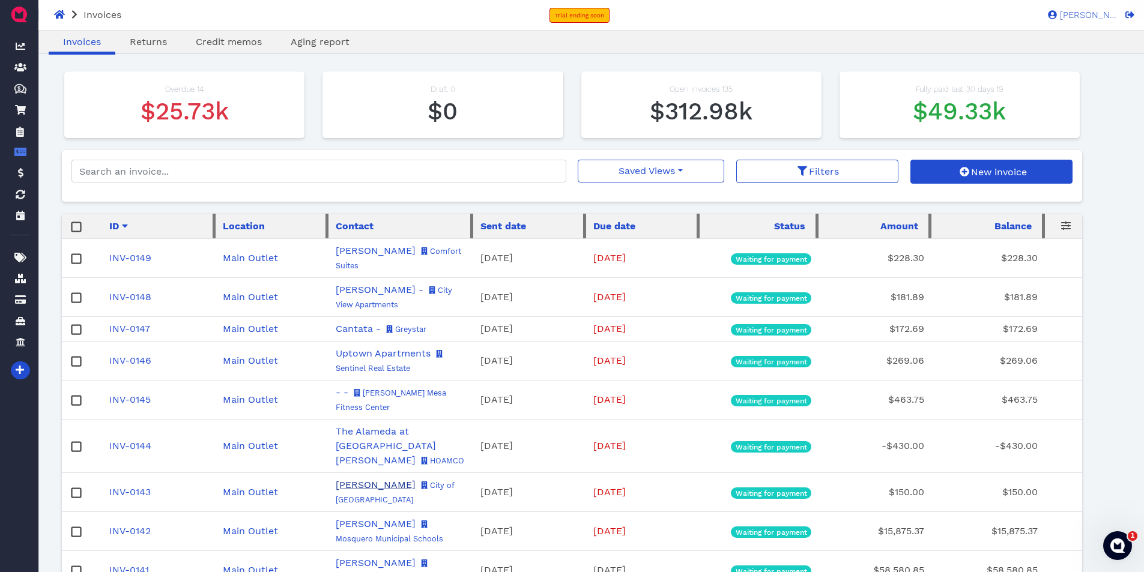
scroll to position [179, 0]
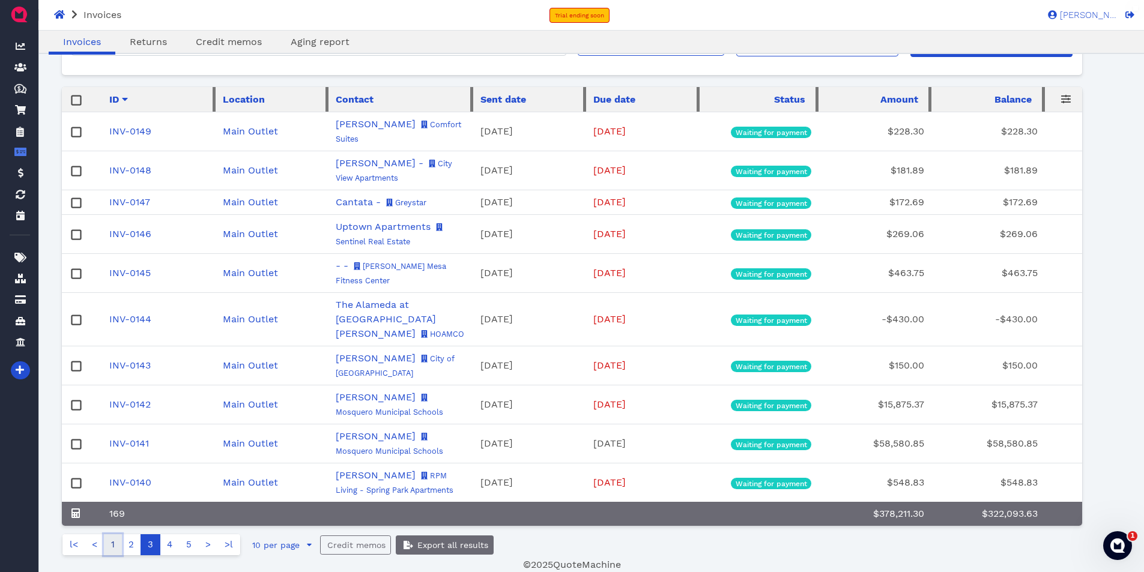
click at [115, 546] on link "1" at bounding box center [113, 545] width 18 height 21
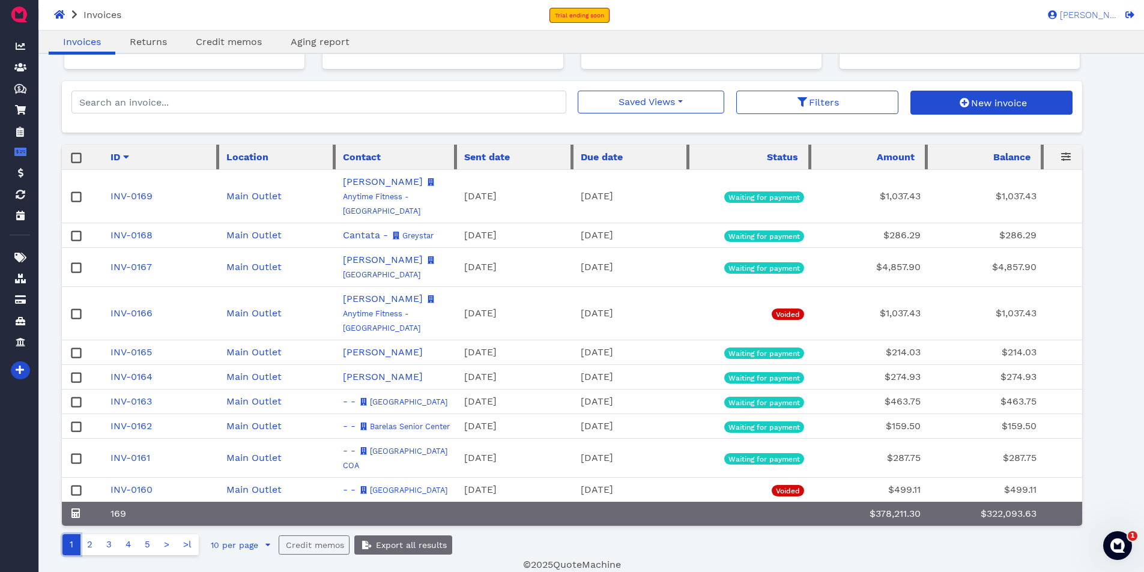
scroll to position [121, 0]
